Goal: Information Seeking & Learning: Learn about a topic

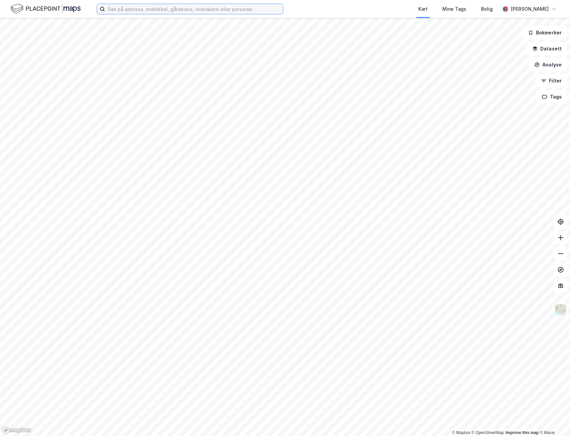
click at [146, 12] on input at bounding box center [194, 9] width 178 height 10
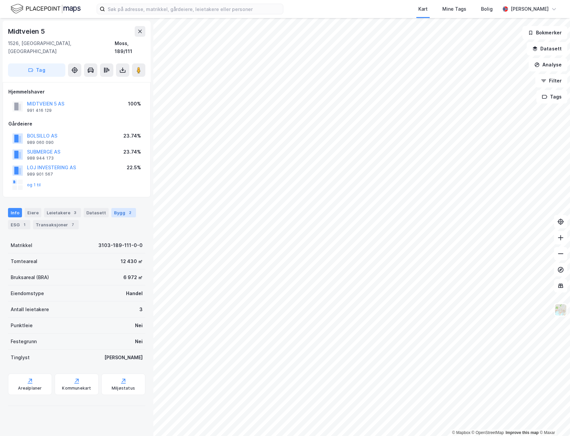
drag, startPoint x: 119, startPoint y: 205, endPoint x: 124, endPoint y: 207, distance: 5.2
click at [119, 208] on div "Bygg 2" at bounding box center [123, 212] width 25 height 9
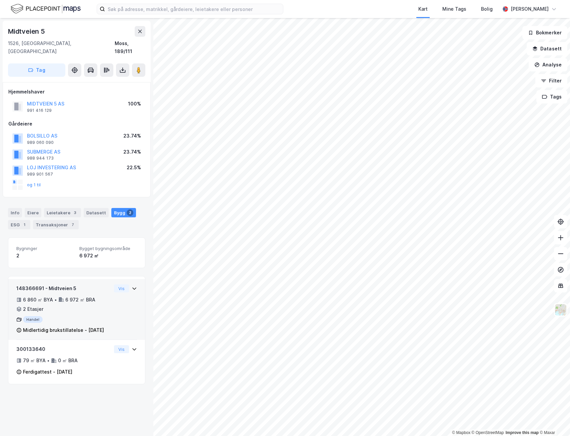
click at [132, 286] on icon at bounding box center [134, 288] width 5 height 5
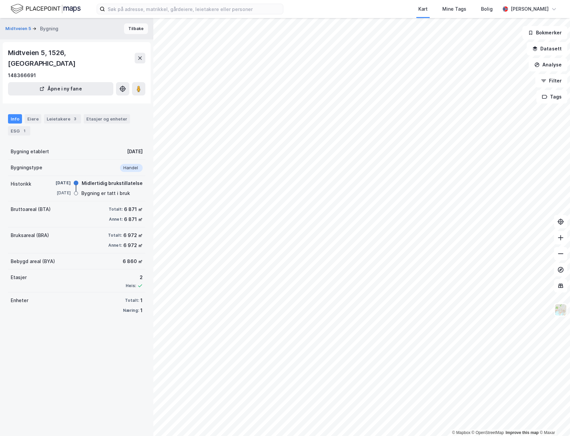
click at [137, 27] on button "Tilbake" at bounding box center [136, 28] width 24 height 11
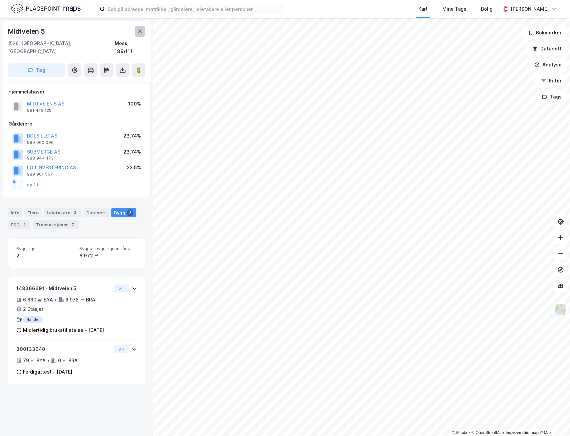
click at [142, 32] on icon at bounding box center [139, 31] width 5 height 5
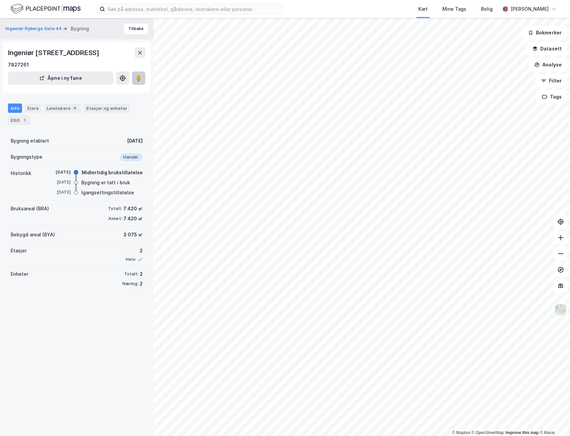
click at [136, 81] on icon at bounding box center [138, 78] width 7 height 7
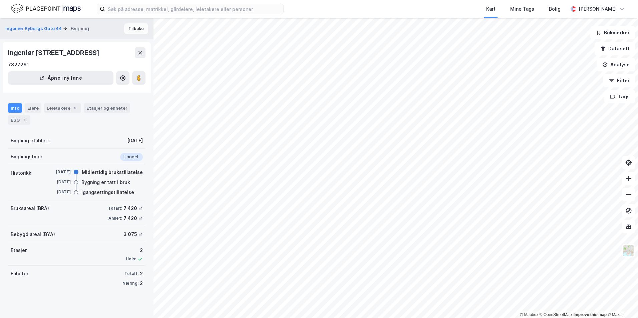
click at [133, 26] on button "Tilbake" at bounding box center [136, 28] width 24 height 11
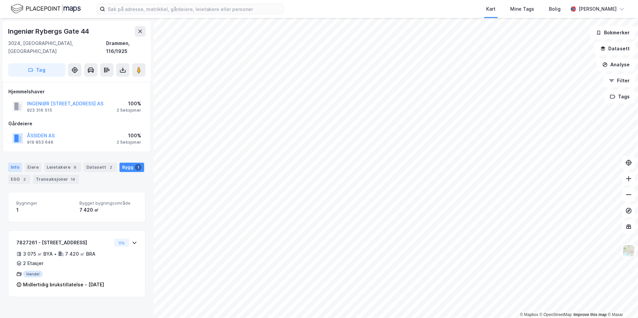
click at [15, 163] on div "Info" at bounding box center [15, 167] width 14 height 9
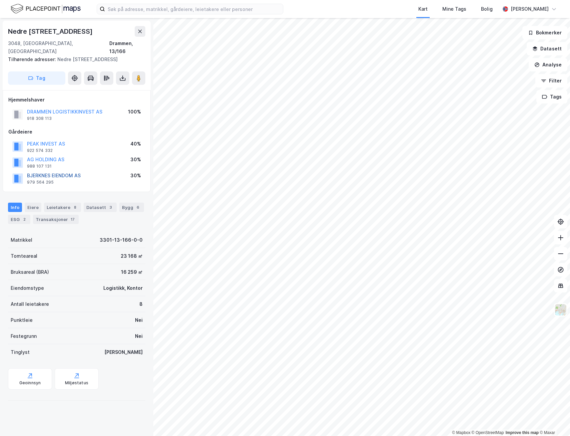
click at [0, 0] on button "BJERKNES EIENDOM AS" at bounding box center [0, 0] width 0 height 0
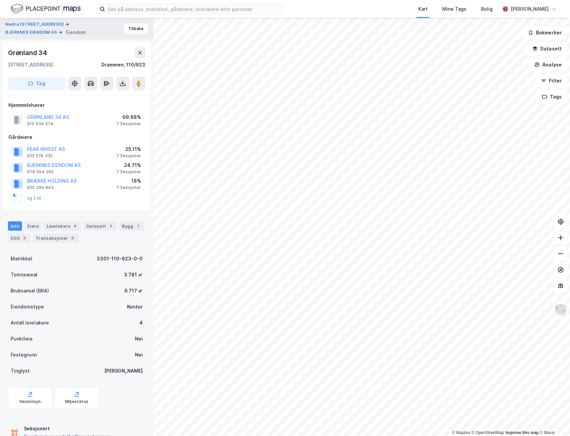
click at [130, 31] on button "Tilbake" at bounding box center [136, 28] width 24 height 11
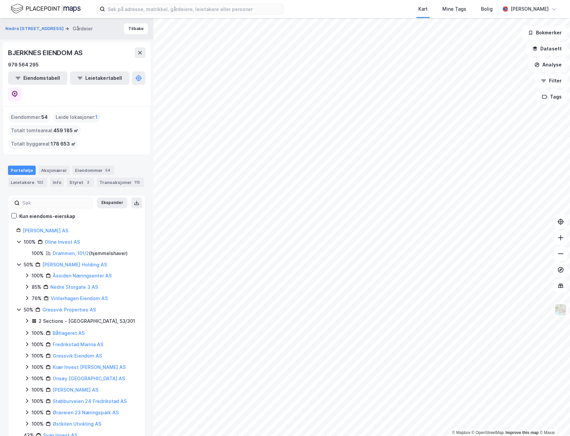
click at [95, 176] on div "© Mapbox © OpenStreetMap Improve this map © Maxar Nedre Eikervei 65 Gårdeier Ti…" at bounding box center [285, 227] width 570 height 418
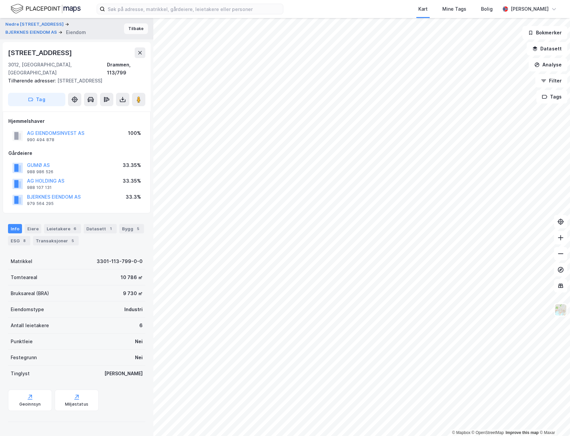
click at [130, 33] on button "Tilbake" at bounding box center [136, 28] width 24 height 11
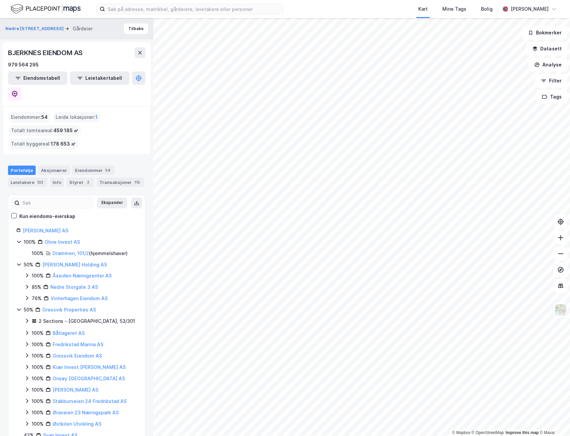
click at [123, 285] on div "© Mapbox © OpenStreetMap Improve this map © Maxar Nedre Eikervei 65 Gårdeier Ti…" at bounding box center [285, 227] width 570 height 418
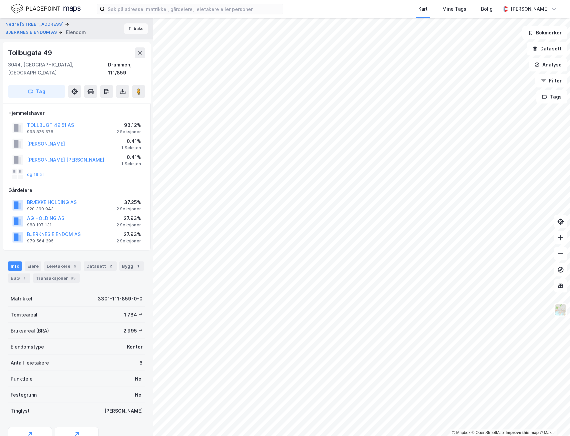
click at [127, 25] on button "Tilbake" at bounding box center [136, 28] width 24 height 11
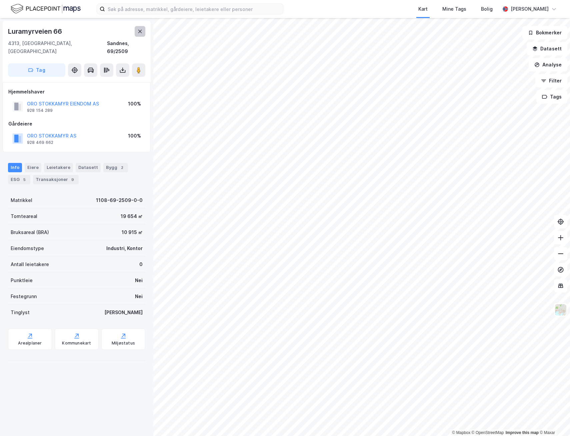
click at [138, 33] on icon at bounding box center [139, 31] width 5 height 5
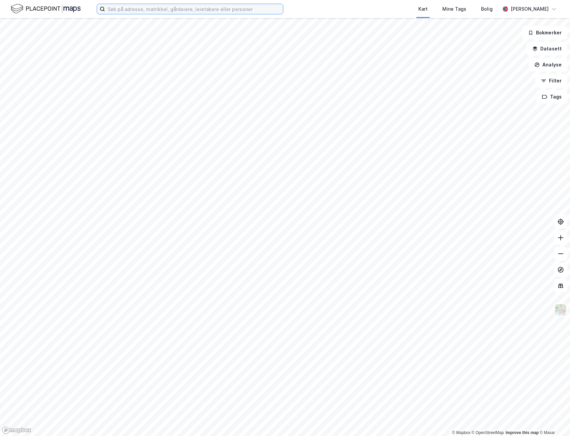
click at [156, 8] on input at bounding box center [194, 9] width 178 height 10
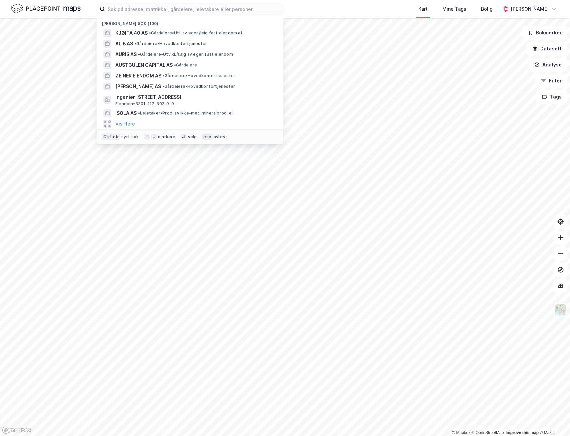
click at [84, 6] on div "Nylige søk (100) KJØITA 40 AS • Gårdeiere • Utl. av egen/leid fast eiendom el. …" at bounding box center [285, 9] width 570 height 18
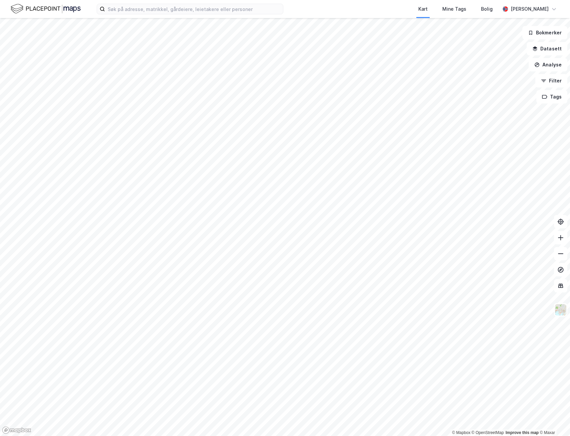
click at [38, 11] on img at bounding box center [46, 9] width 70 height 12
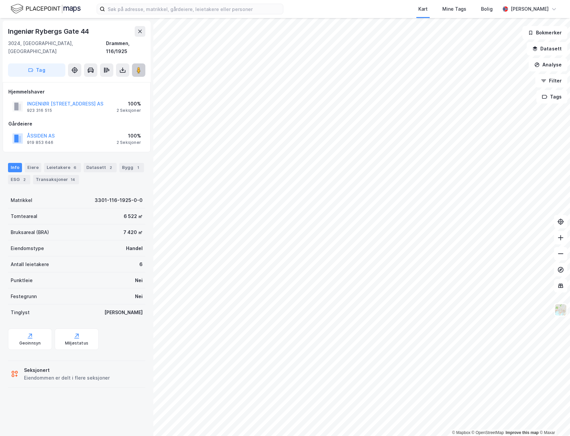
click at [137, 66] on button at bounding box center [138, 69] width 13 height 13
click at [570, 336] on html "Kart Mine Tags Bolig Ragnar Mykland © Mapbox © OpenStreetMap Improve this map ©…" at bounding box center [285, 218] width 570 height 436
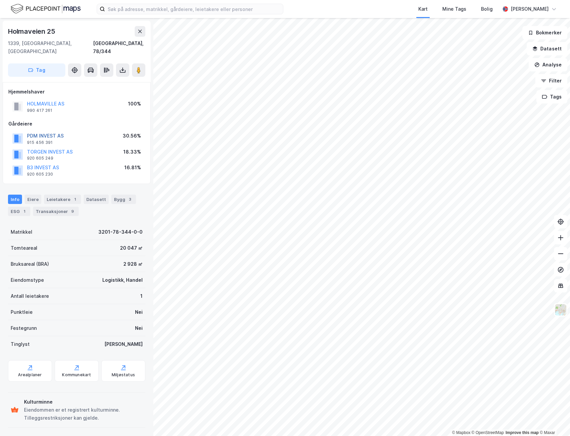
click at [0, 0] on button "PDM INVEST AS" at bounding box center [0, 0] width 0 height 0
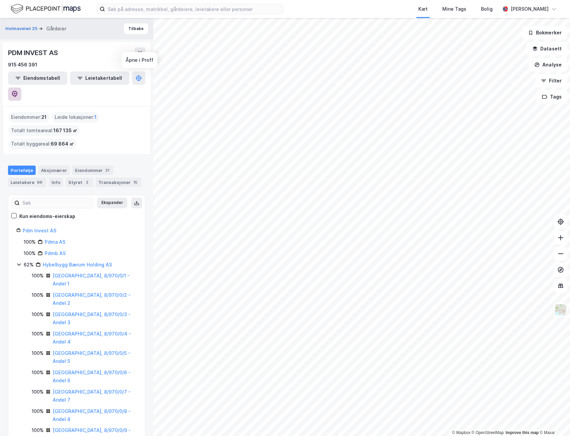
click at [21, 87] on button at bounding box center [14, 93] width 13 height 13
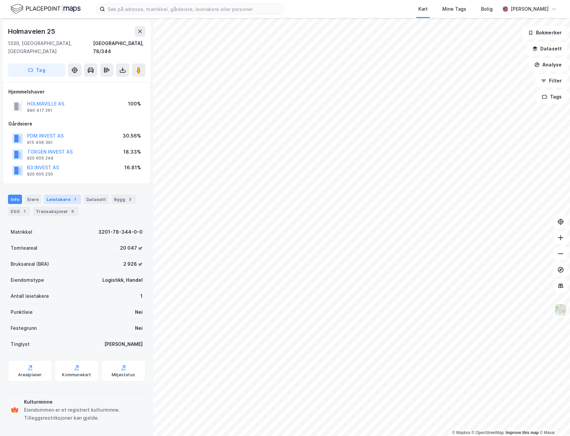
click at [72, 196] on div "1" at bounding box center [75, 199] width 7 height 7
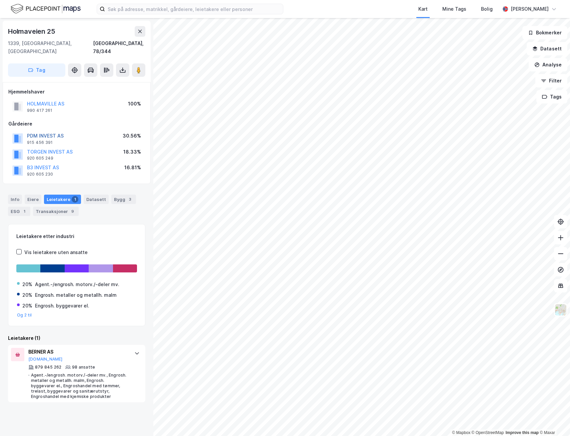
click at [0, 0] on button "PDM INVEST AS" at bounding box center [0, 0] width 0 height 0
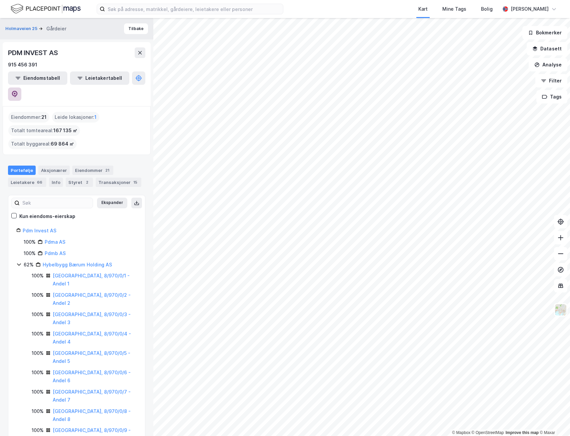
click at [18, 91] on icon at bounding box center [14, 94] width 7 height 7
click at [139, 4] on input at bounding box center [194, 9] width 178 height 10
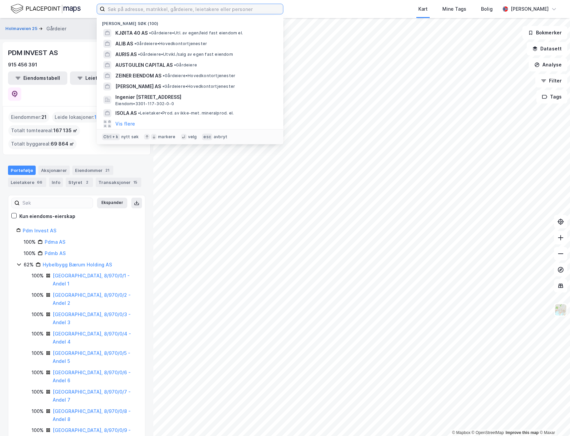
paste input "Arctic Development Partners FNV2"
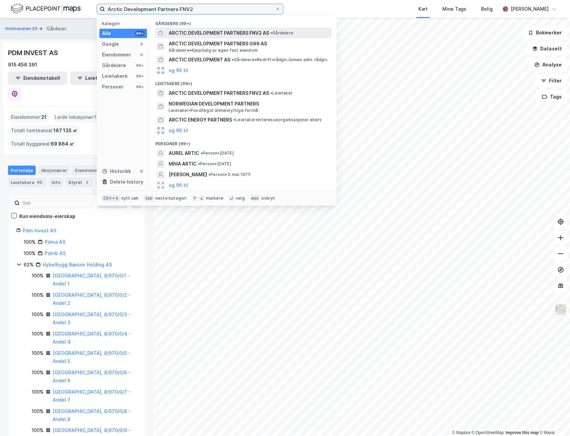
type input "Arctic Development Partners FNV2"
click at [209, 33] on span "ARCTIC DEVELOPMENT PARTNERS FNV2 AS" at bounding box center [219, 33] width 100 height 8
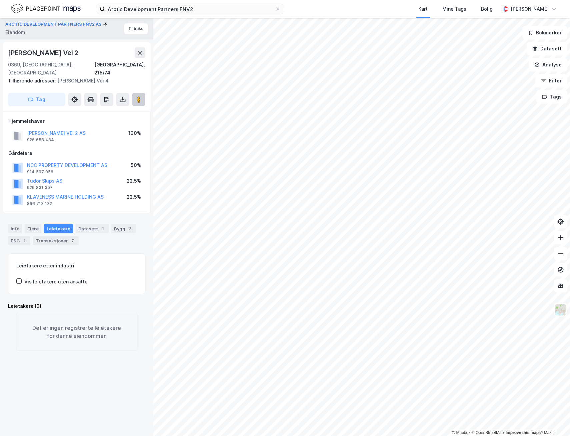
click at [133, 93] on button at bounding box center [138, 99] width 13 height 13
click at [111, 224] on div "Bygg 2" at bounding box center [123, 228] width 25 height 9
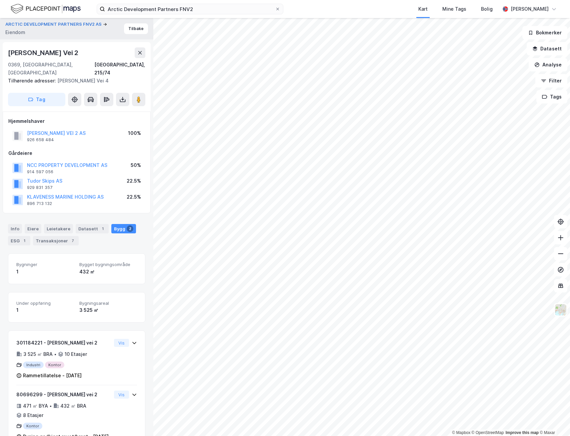
click at [89, 268] on div "432 ㎡" at bounding box center [108, 272] width 58 height 8
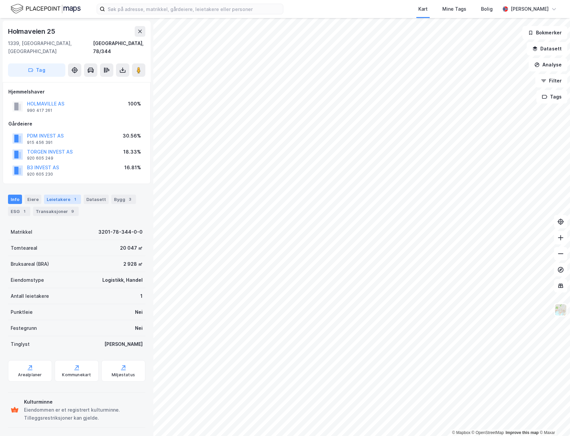
click at [65, 194] on div "Leietakere 1" at bounding box center [62, 198] width 37 height 9
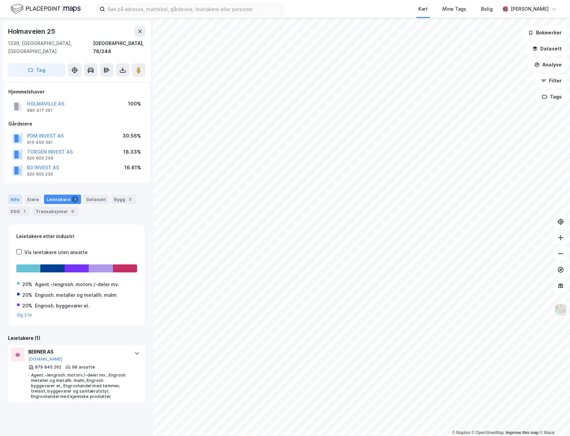
click at [10, 194] on div "Info" at bounding box center [15, 198] width 14 height 9
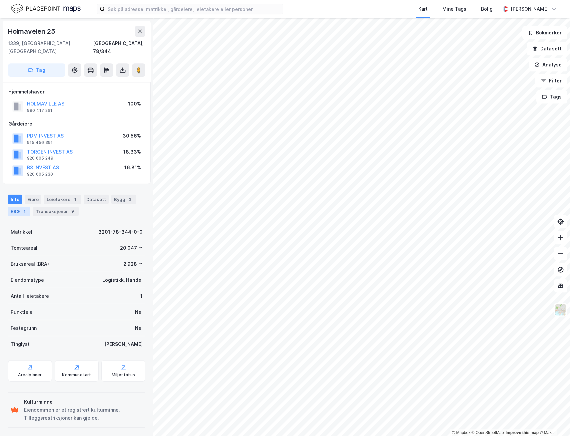
click at [27, 208] on div "1" at bounding box center [24, 211] width 7 height 7
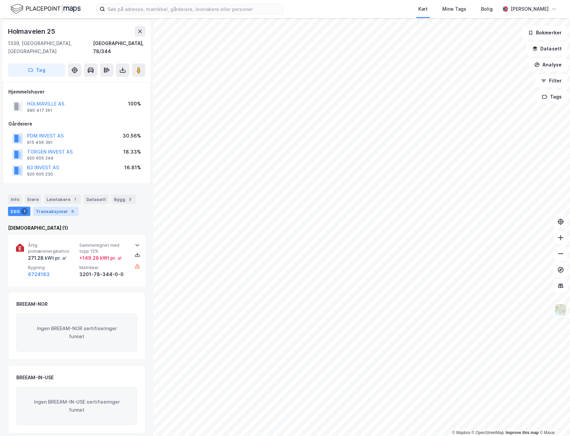
click at [37, 206] on div "Transaksjoner 9" at bounding box center [56, 210] width 46 height 9
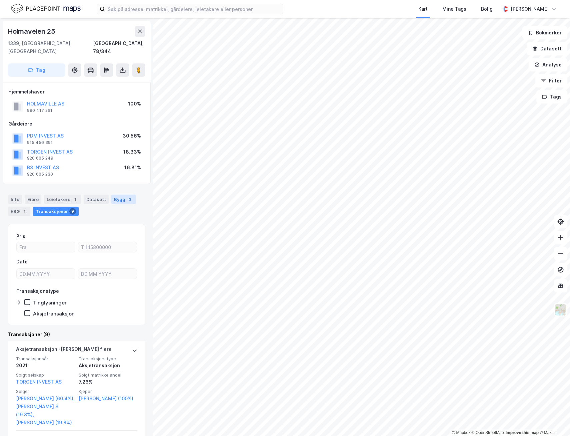
click at [111, 194] on div "Bygg 3" at bounding box center [123, 198] width 25 height 9
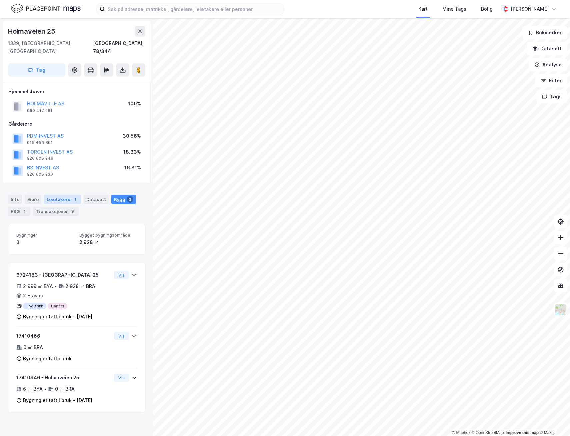
click at [60, 194] on div "Leietakere 1" at bounding box center [62, 198] width 37 height 9
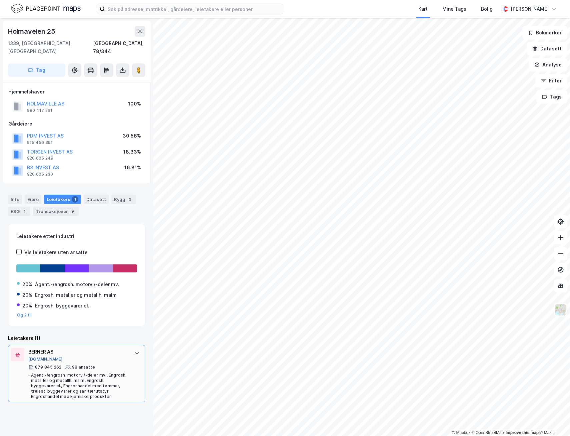
click at [40, 356] on button "[DOMAIN_NAME]" at bounding box center [45, 358] width 34 height 5
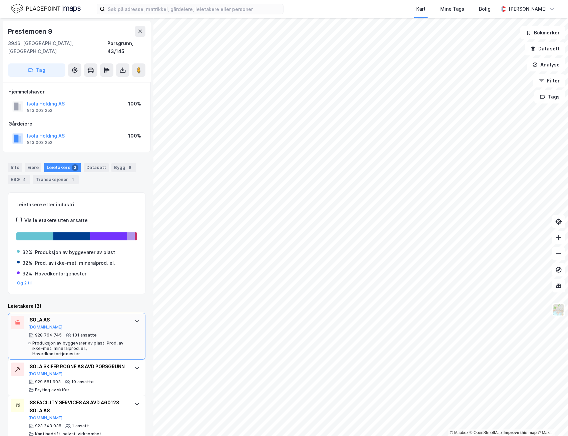
click at [32, 316] on div "ISOLA AS" at bounding box center [77, 320] width 99 height 8
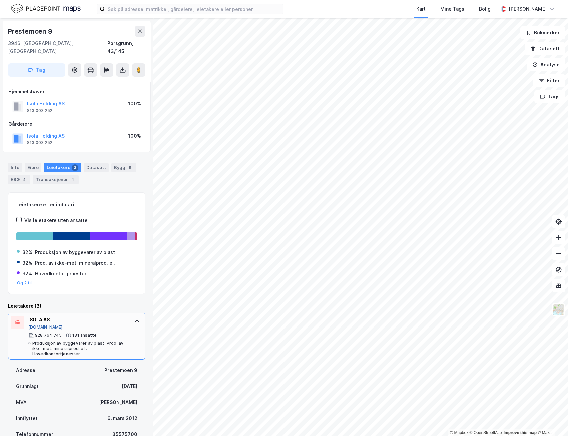
click at [35, 324] on button "[DOMAIN_NAME]" at bounding box center [45, 326] width 34 height 5
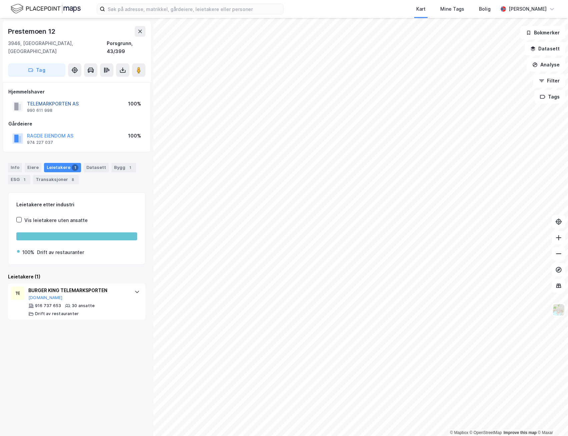
click at [0, 0] on button "TELEMARKPORTEN AS" at bounding box center [0, 0] width 0 height 0
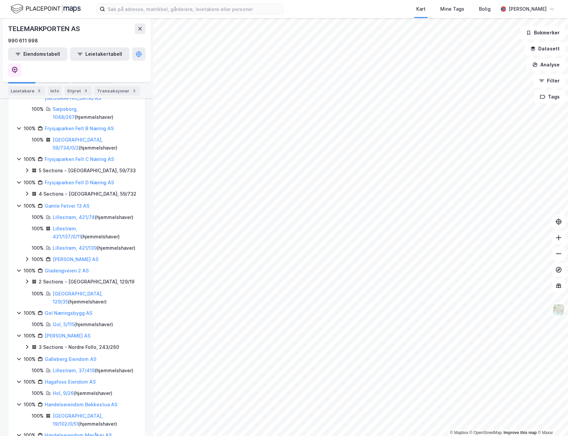
scroll to position [1371, 0]
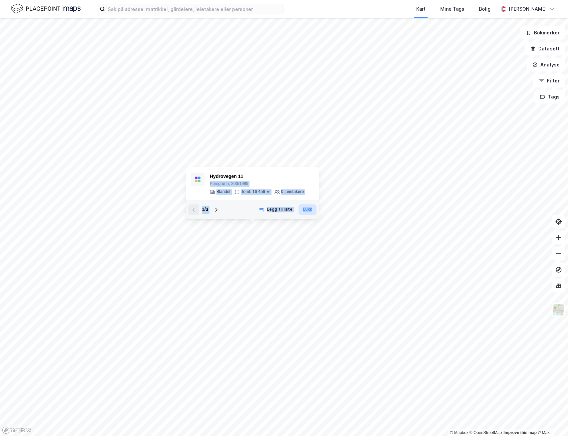
click at [305, 263] on div "© Mapbox © OpenStreetMap Improve this map © Maxar Hydrovegen 11 Porsgrunn, 200/…" at bounding box center [284, 227] width 568 height 418
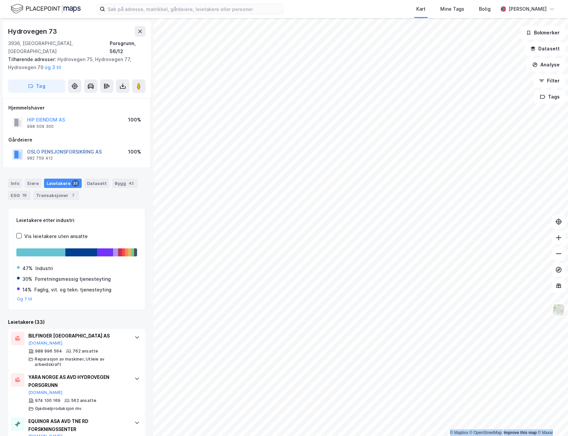
click at [0, 0] on button "OSLO PENSJONSFORSIKRING AS" at bounding box center [0, 0] width 0 height 0
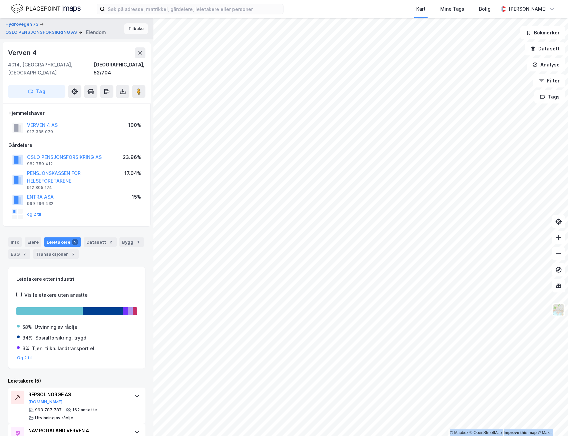
click at [132, 30] on button "Tilbake" at bounding box center [136, 28] width 24 height 11
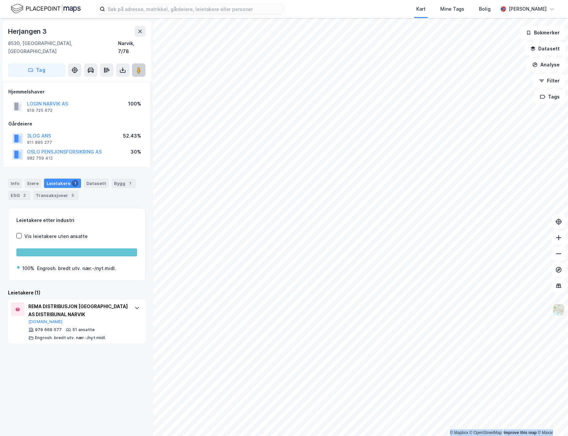
click at [141, 67] on icon at bounding box center [138, 70] width 7 height 7
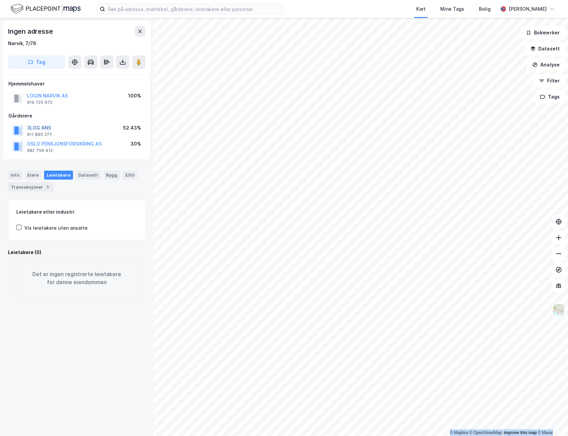
click at [0, 0] on button "3LOG ANS" at bounding box center [0, 0] width 0 height 0
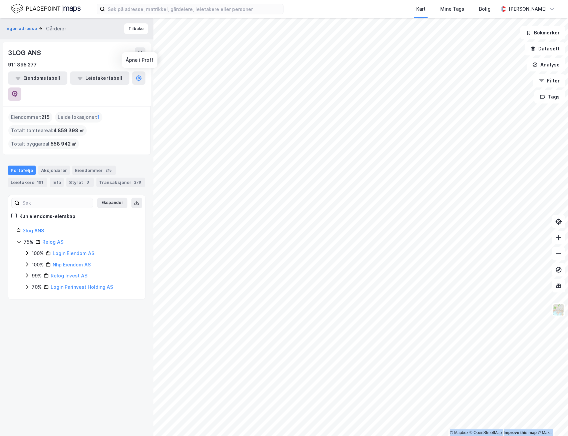
click at [18, 91] on icon at bounding box center [14, 94] width 7 height 7
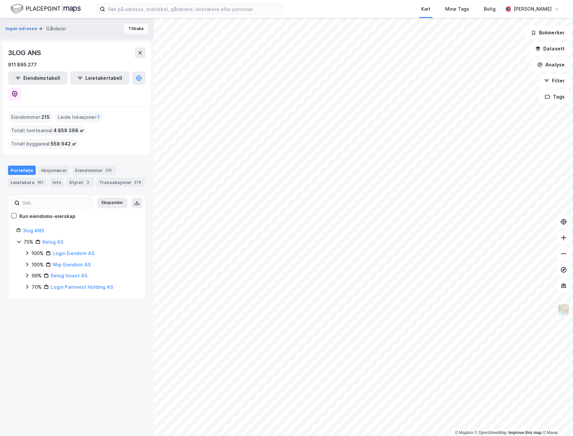
click at [131, 26] on button "Tilbake" at bounding box center [136, 28] width 24 height 11
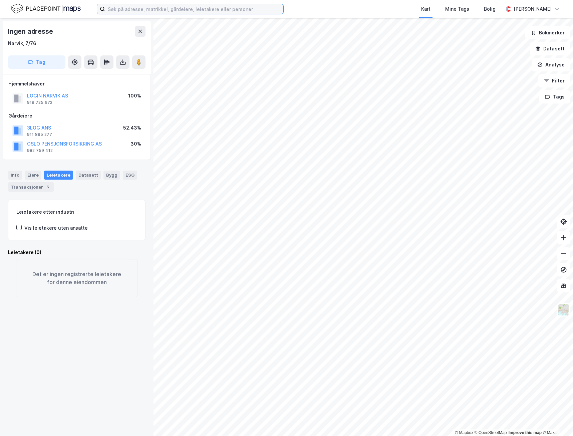
click at [139, 10] on input at bounding box center [194, 9] width 178 height 10
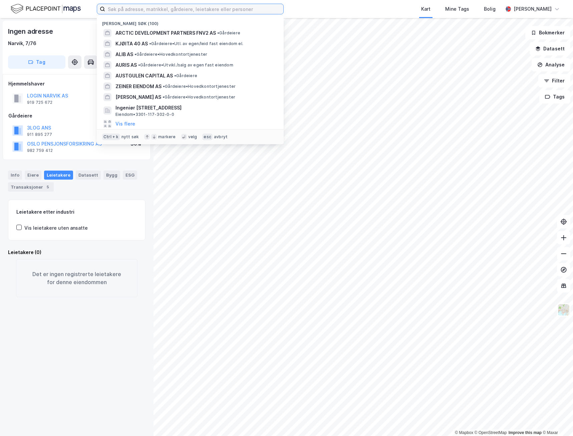
paste input "Otterlei Eiendom AS"
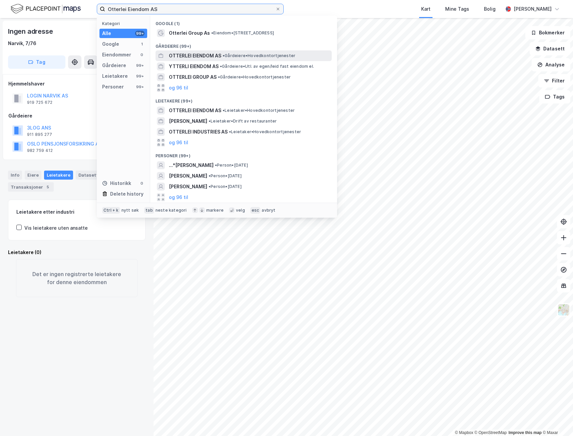
type input "Otterlei Eiendom AS"
click at [208, 57] on span "OTTERLEI EIENDOM AS" at bounding box center [195, 56] width 52 height 8
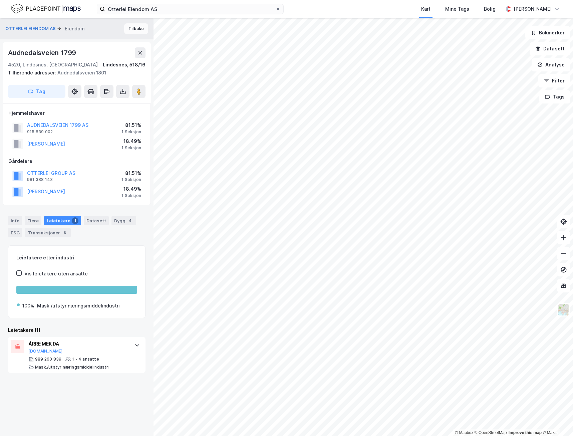
click at [133, 28] on button "Tilbake" at bounding box center [136, 28] width 24 height 11
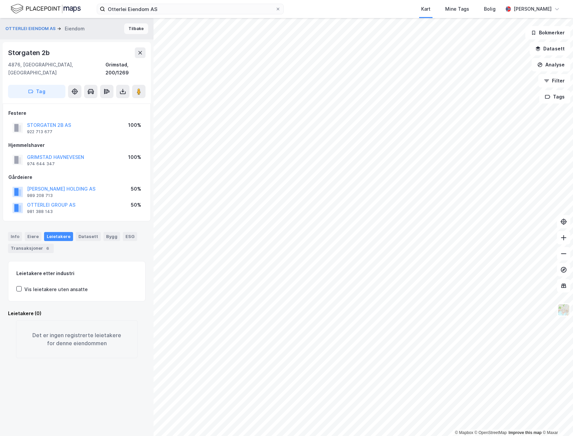
click at [132, 28] on button "Tilbake" at bounding box center [136, 28] width 24 height 11
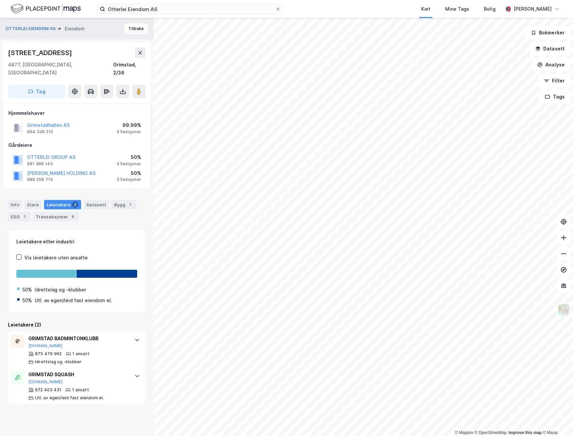
click at [135, 26] on button "Tilbake" at bounding box center [136, 28] width 24 height 11
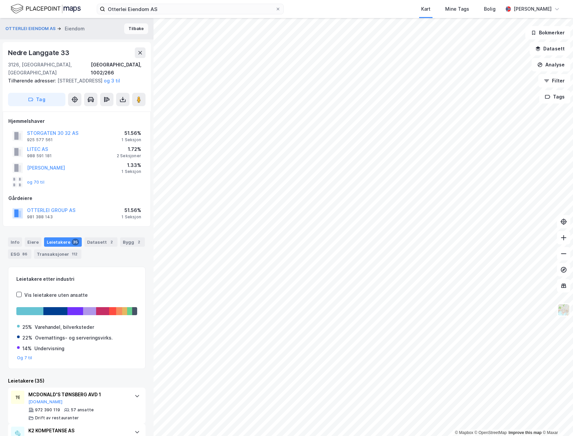
click at [132, 30] on button "Tilbake" at bounding box center [136, 28] width 24 height 11
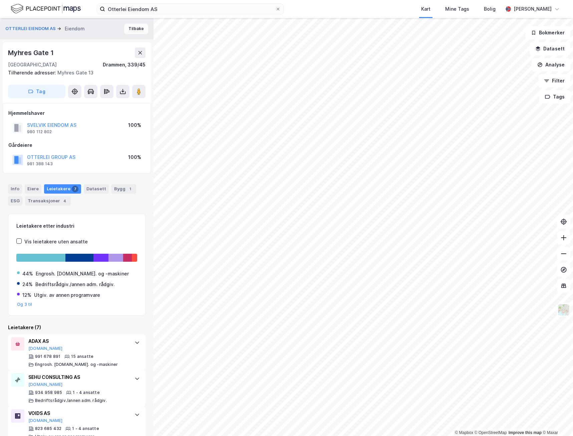
click at [124, 29] on button "Tilbake" at bounding box center [136, 28] width 24 height 11
